Goal: Transaction & Acquisition: Purchase product/service

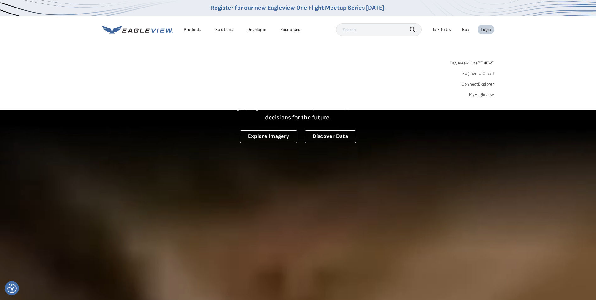
click at [482, 96] on link "MyEagleview" at bounding box center [481, 95] width 25 height 6
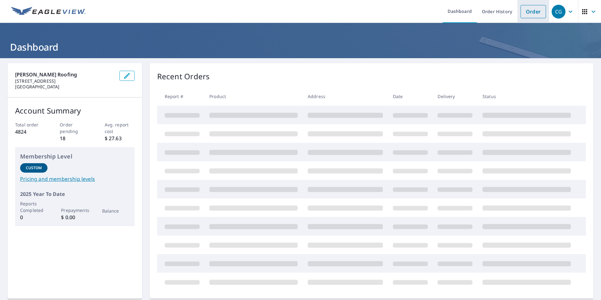
click at [528, 11] on link "Order" at bounding box center [533, 11] width 25 height 13
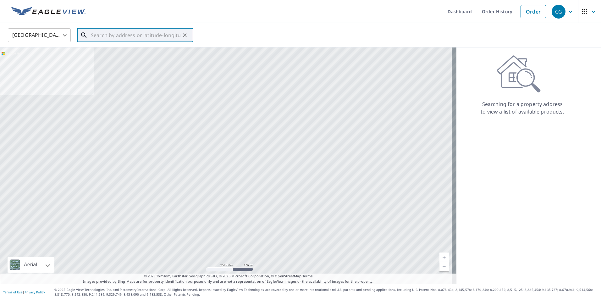
click at [124, 34] on input "text" at bounding box center [136, 35] width 90 height 18
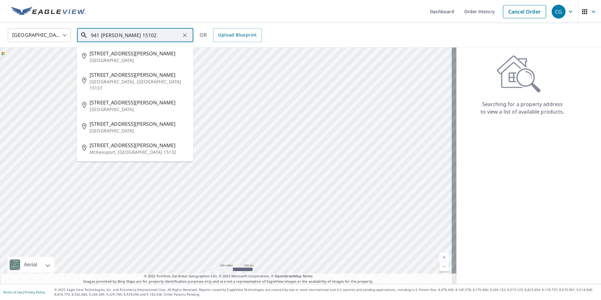
type input "941 logan 15102"
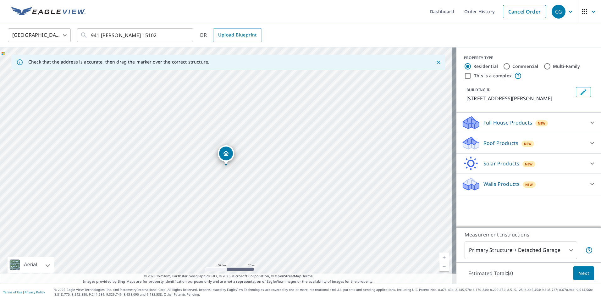
click at [484, 141] on p "Roof Products" at bounding box center [501, 143] width 35 height 8
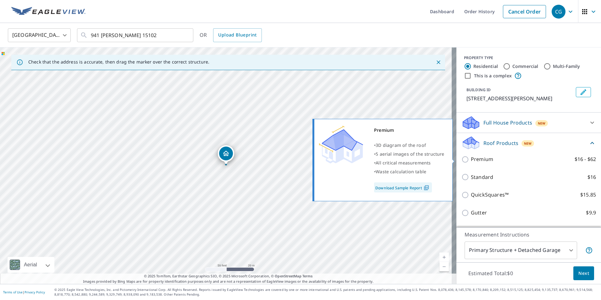
click at [482, 159] on p "Premium" at bounding box center [482, 159] width 22 height 8
click at [471, 159] on input "Premium $16 - $62" at bounding box center [466, 160] width 9 height 8
checkbox input "true"
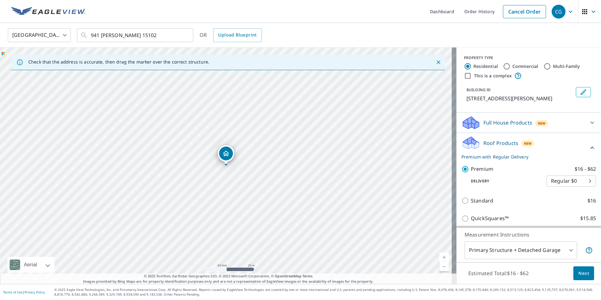
click at [492, 245] on body "CG CG Dashboard Order History Cancel Order CG United States US ​ 941 logan 1510…" at bounding box center [300, 150] width 601 height 300
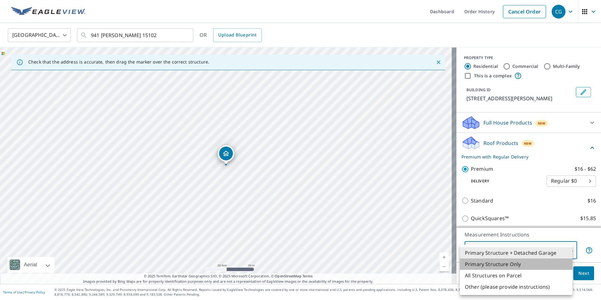
click at [489, 260] on li "Primary Structure Only" at bounding box center [516, 263] width 113 height 11
type input "2"
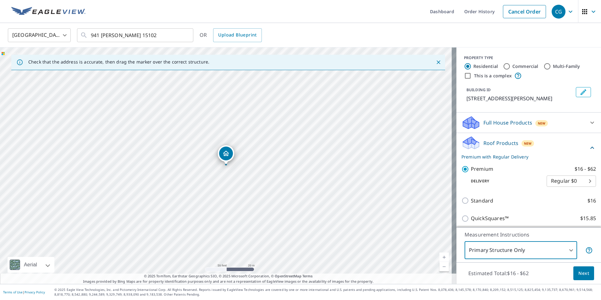
click at [578, 274] on span "Next" at bounding box center [583, 273] width 11 height 8
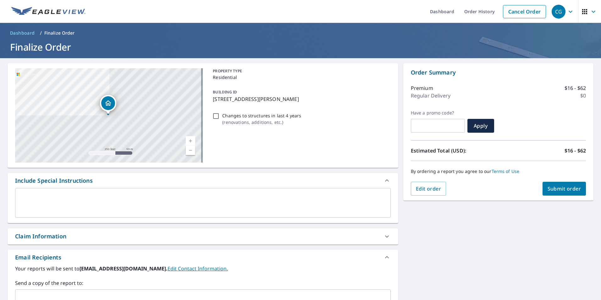
click at [548, 188] on span "Submit order" at bounding box center [565, 188] width 34 height 7
checkbox input "true"
